Goal: Information Seeking & Learning: Learn about a topic

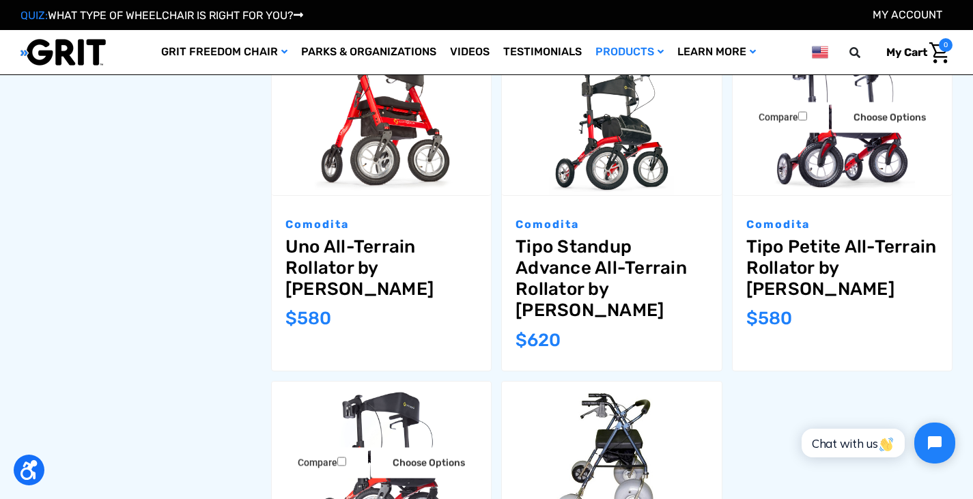
scroll to position [888, 0]
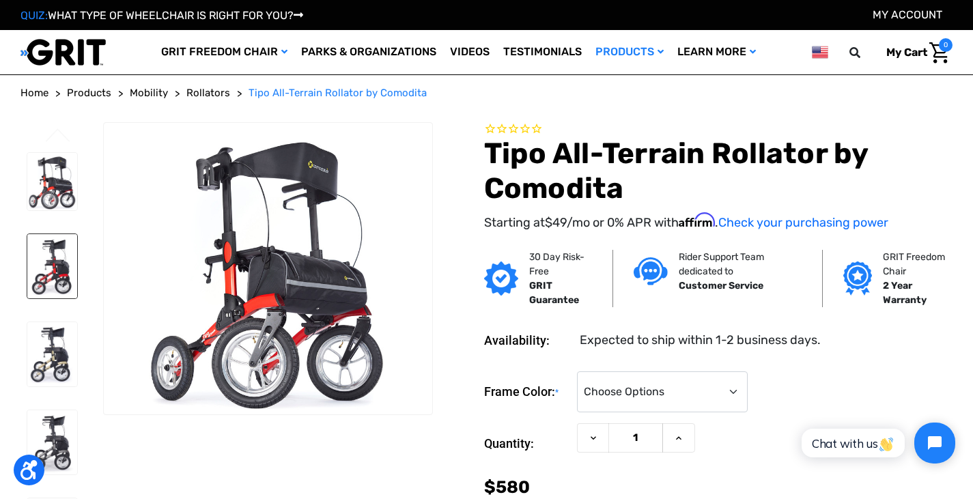
click at [65, 278] on img at bounding box center [52, 266] width 50 height 64
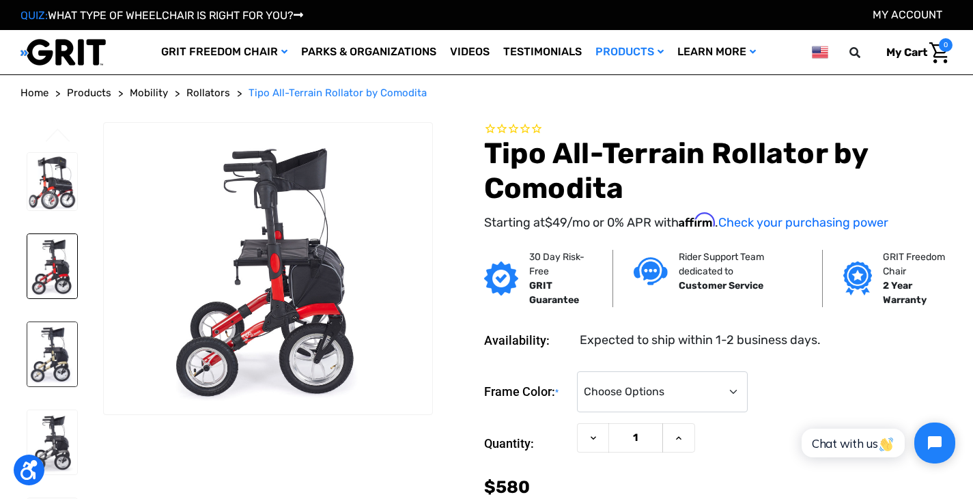
click at [63, 355] on img at bounding box center [52, 354] width 50 height 64
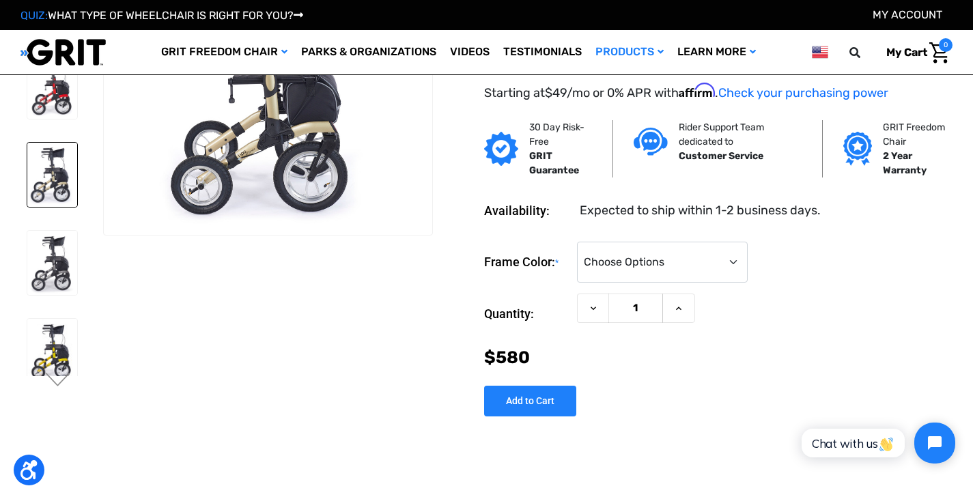
scroll to position [137, 0]
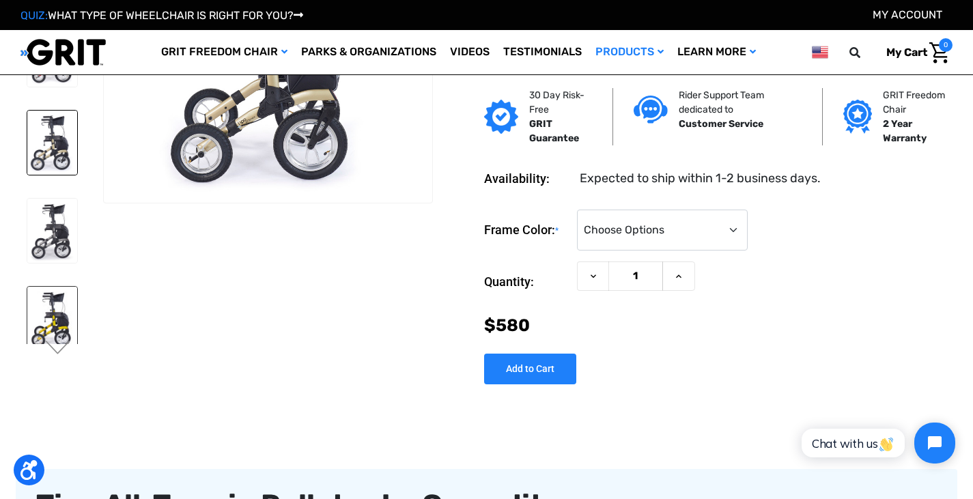
click at [54, 324] on img at bounding box center [52, 319] width 50 height 64
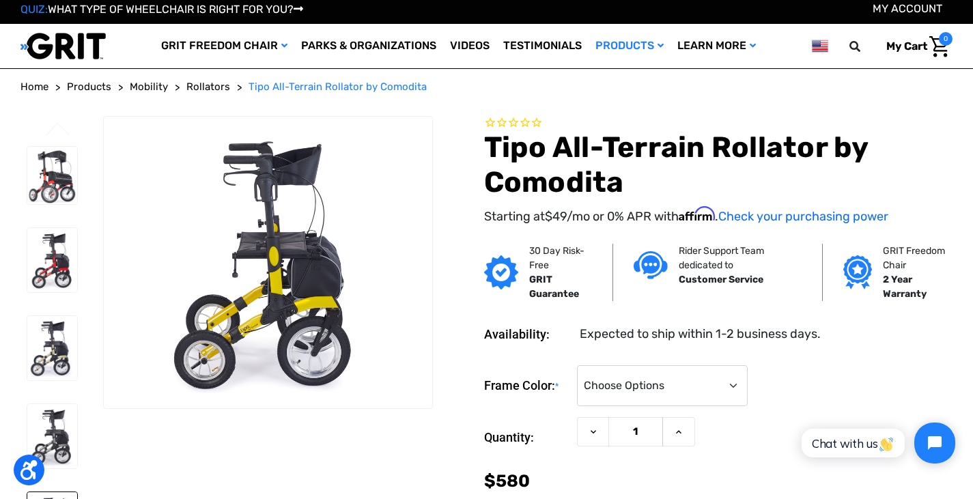
scroll to position [0, 0]
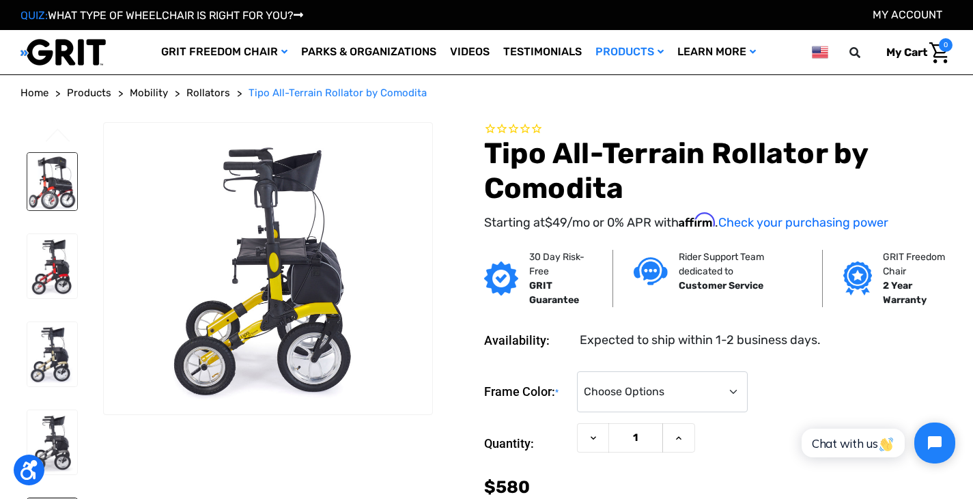
click at [53, 193] on img at bounding box center [52, 182] width 50 height 58
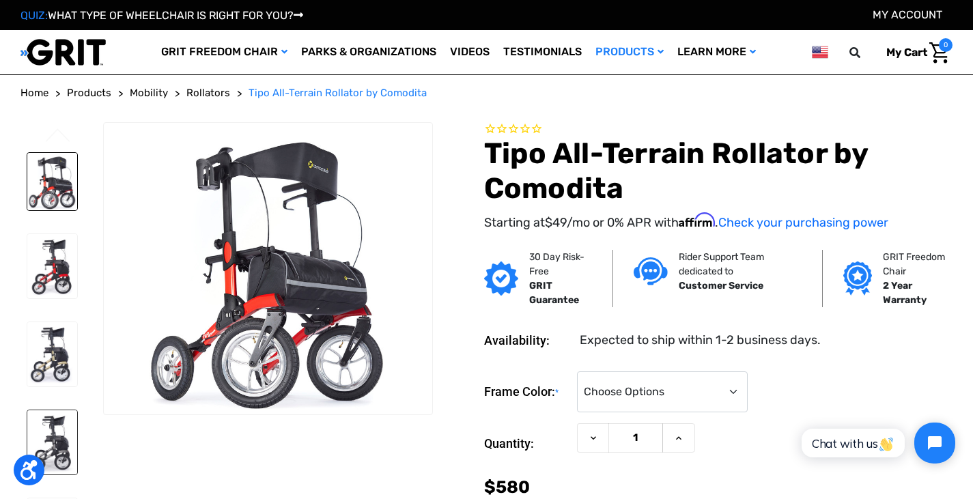
click at [57, 440] on img at bounding box center [52, 442] width 50 height 64
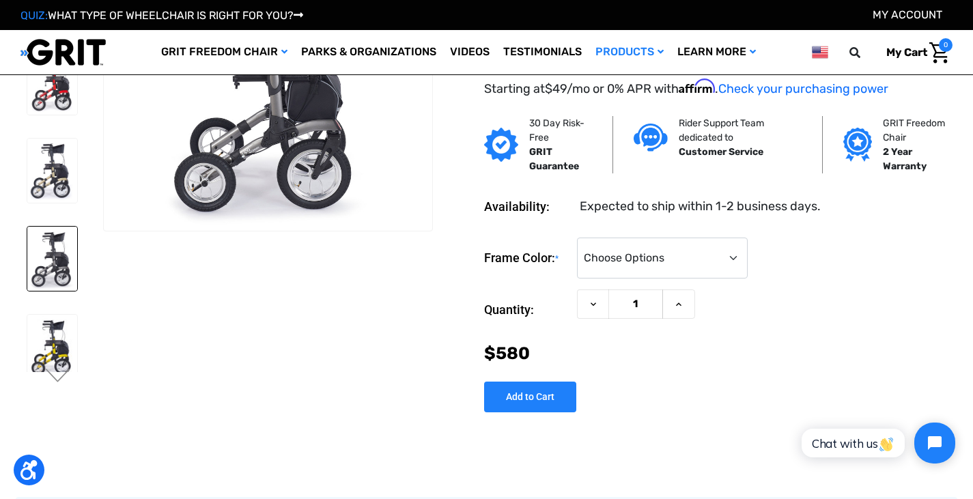
scroll to position [137, 0]
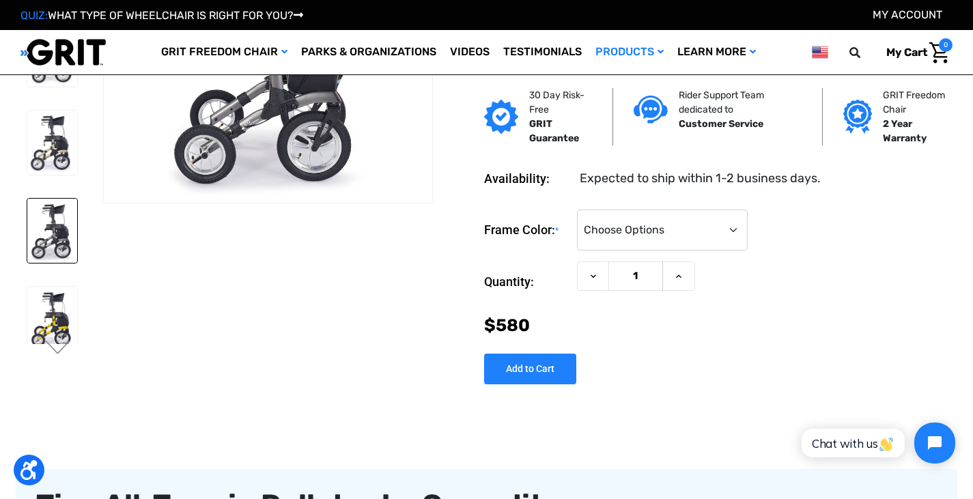
click at [62, 240] on img at bounding box center [52, 231] width 50 height 64
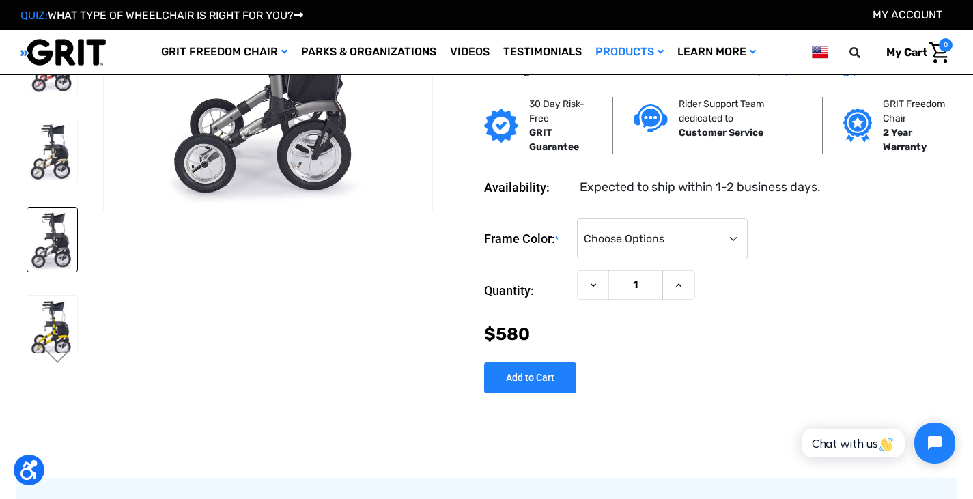
scroll to position [0, 0]
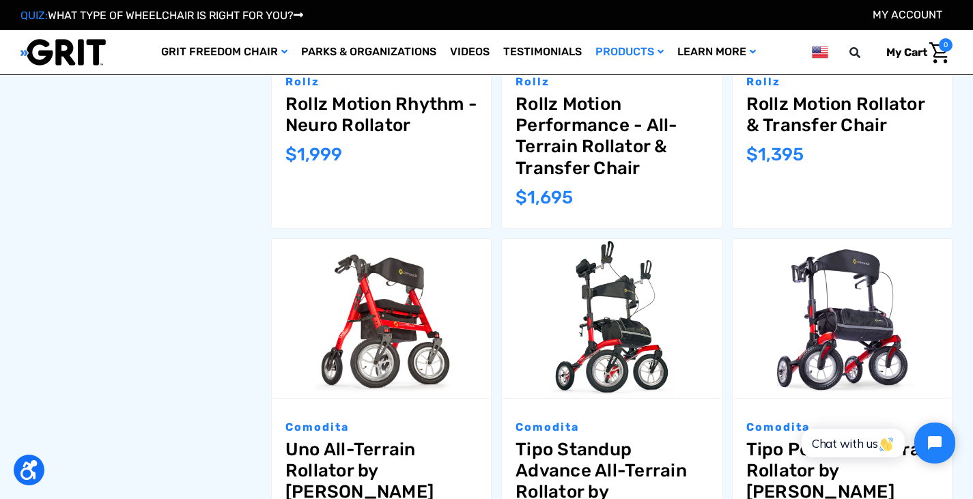
scroll to position [820, 0]
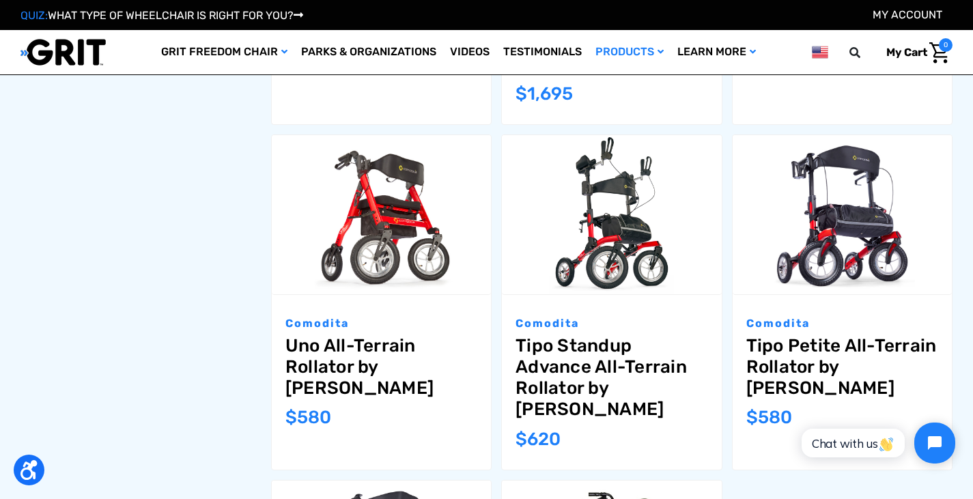
drag, startPoint x: 211, startPoint y: 370, endPoint x: 145, endPoint y: 432, distance: 90.4
click at [145, 432] on div "Filter by No filters applied Browse by Product Type, Brand & more Hide Filters …" at bounding box center [487, 124] width 942 height 1386
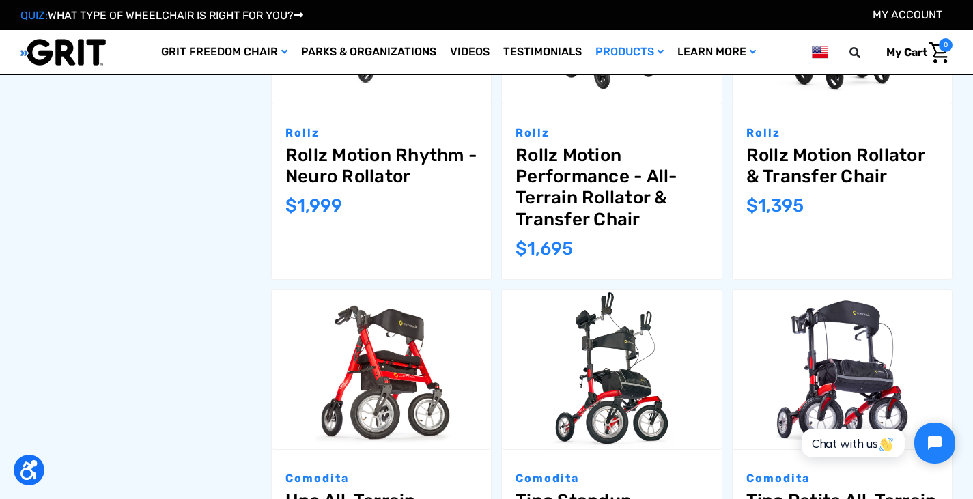
scroll to position [615, 0]
